Goal: Complete application form: Complete application form

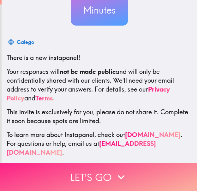
click at [95, 176] on button "Let's go" at bounding box center [98, 177] width 197 height 28
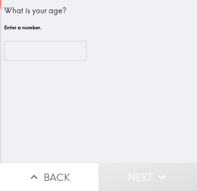
click at [56, 53] on input "number" at bounding box center [45, 51] width 83 height 20
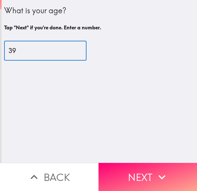
type input "39"
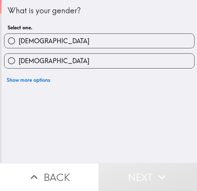
drag, startPoint x: 80, startPoint y: 43, endPoint x: 65, endPoint y: 63, distance: 25.9
click at [80, 43] on label "[DEMOGRAPHIC_DATA]" at bounding box center [99, 41] width 190 height 14
click at [19, 43] on input "[DEMOGRAPHIC_DATA]" at bounding box center [11, 41] width 14 height 14
radio input "true"
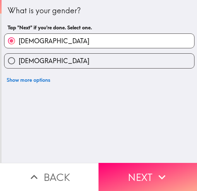
click at [156, 177] on icon "button" at bounding box center [162, 177] width 14 height 14
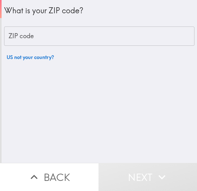
drag, startPoint x: 48, startPoint y: 24, endPoint x: 51, endPoint y: 29, distance: 5.5
click at [48, 24] on div "What is your ZIP code? ZIP code ZIP code US not your country?" at bounding box center [99, 32] width 191 height 64
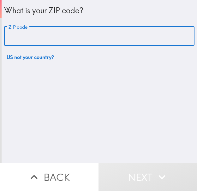
click at [83, 40] on input "ZIP code" at bounding box center [99, 37] width 191 height 20
type input "10001"
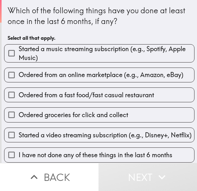
click at [83, 64] on div "Ordered from an online marketplace (e.g., Amazon, eBay)" at bounding box center [97, 73] width 196 height 20
click at [97, 52] on span "Started a music streaming subscription (e.g., Spotify, Apple Music)" at bounding box center [107, 54] width 176 height 18
click at [19, 52] on input "Started a music streaming subscription (e.g., Spotify, Apple Music)" at bounding box center [11, 53] width 14 height 14
checkbox input "true"
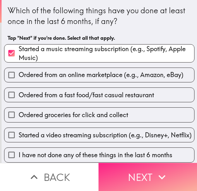
click at [159, 163] on button "Next" at bounding box center [148, 177] width 99 height 28
